Goal: Task Accomplishment & Management: Manage account settings

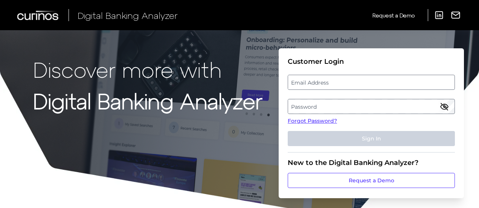
click at [334, 87] on label "Email Address" at bounding box center [371, 82] width 166 height 14
click at [334, 87] on input "email" at bounding box center [371, 82] width 167 height 15
click at [310, 122] on link "Forgot Password?" at bounding box center [371, 121] width 167 height 8
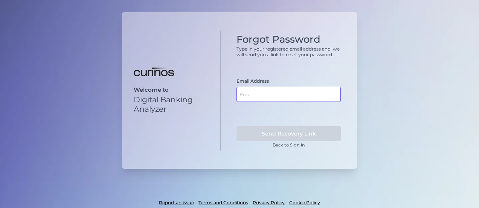
click at [261, 92] on input "text" at bounding box center [289, 94] width 104 height 15
type input "a"
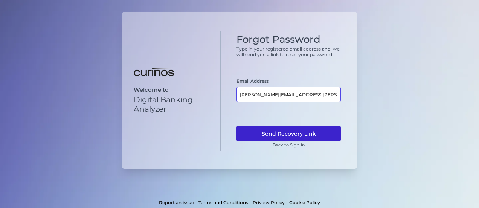
type input "[PERSON_NAME][EMAIL_ADDRESS][PERSON_NAME][DOMAIN_NAME]"
click at [311, 134] on button "Send Recovery Link" at bounding box center [289, 133] width 104 height 15
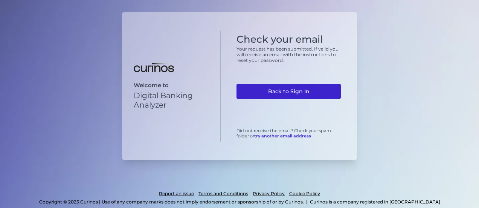
click at [300, 86] on link "Back to Sign In" at bounding box center [289, 91] width 104 height 15
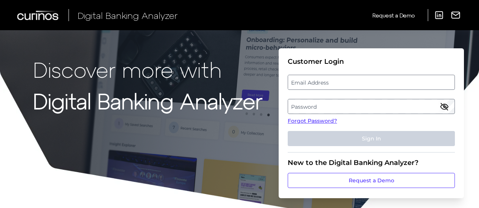
drag, startPoint x: 26, startPoint y: 69, endPoint x: 114, endPoint y: 69, distance: 87.4
click at [26, 69] on div "Discover more with Digital Banking Analyzer Customer Login Email Address Passwo…" at bounding box center [239, 109] width 479 height 218
click at [348, 84] on label "Email Address" at bounding box center [371, 82] width 166 height 14
click at [348, 84] on input "email" at bounding box center [371, 82] width 167 height 15
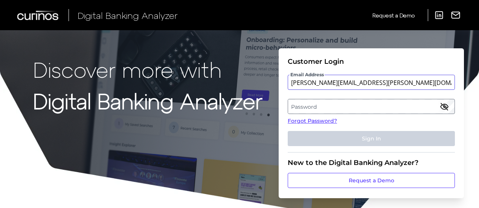
type input "[PERSON_NAME][EMAIL_ADDRESS][PERSON_NAME][DOMAIN_NAME]"
click at [336, 106] on label "Password" at bounding box center [371, 106] width 166 height 14
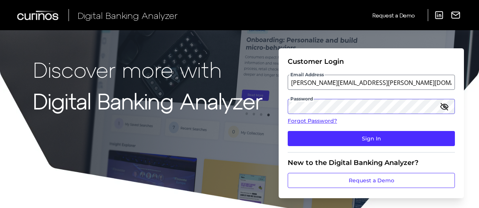
click at [288, 131] on button "Sign In" at bounding box center [371, 138] width 167 height 15
